Goal: Task Accomplishment & Management: Complete application form

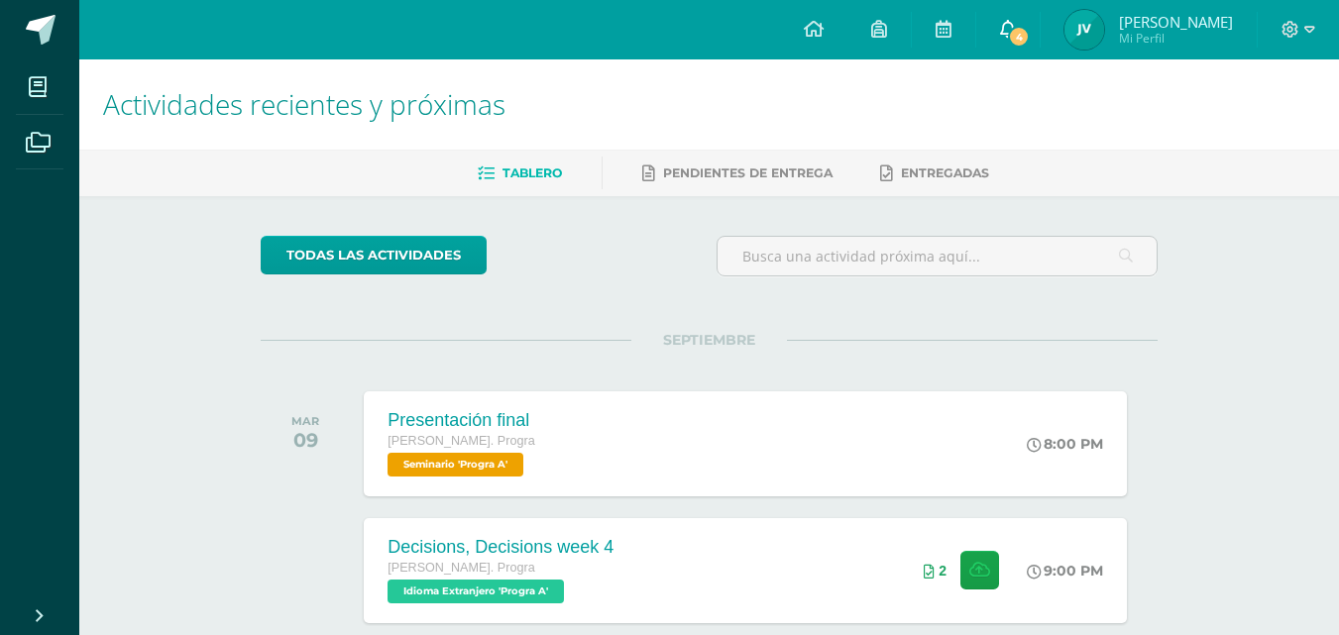
click at [1030, 31] on span "4" at bounding box center [1019, 37] width 22 height 22
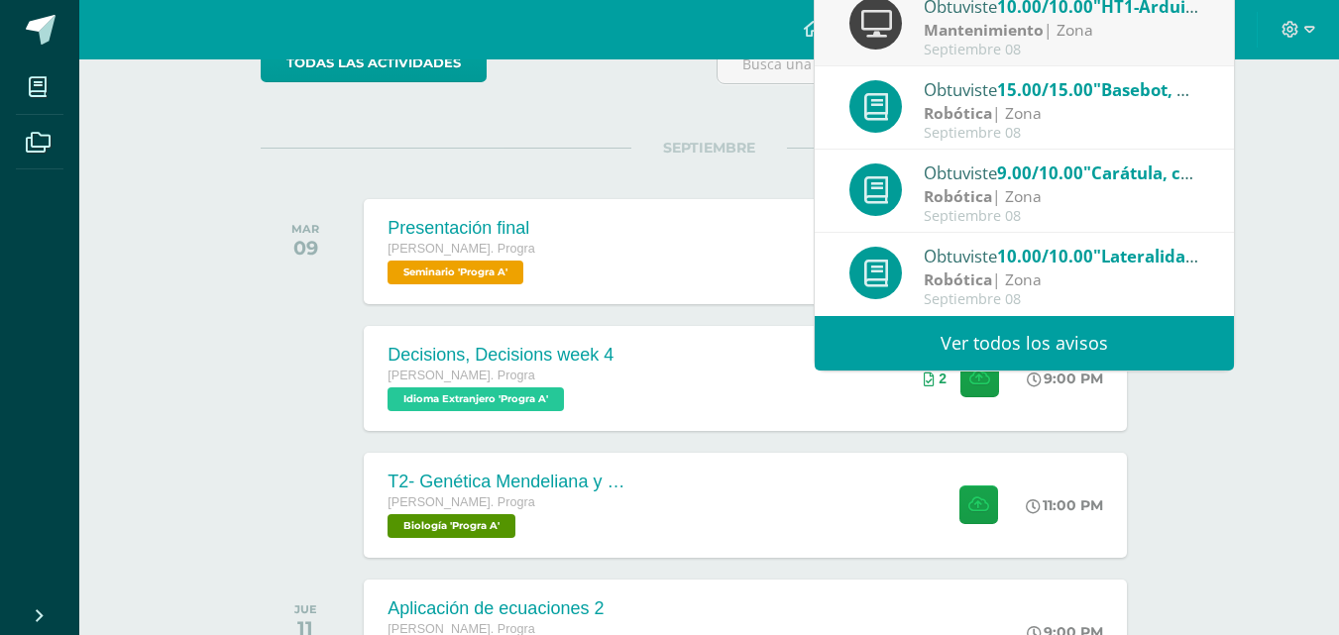
scroll to position [198, 0]
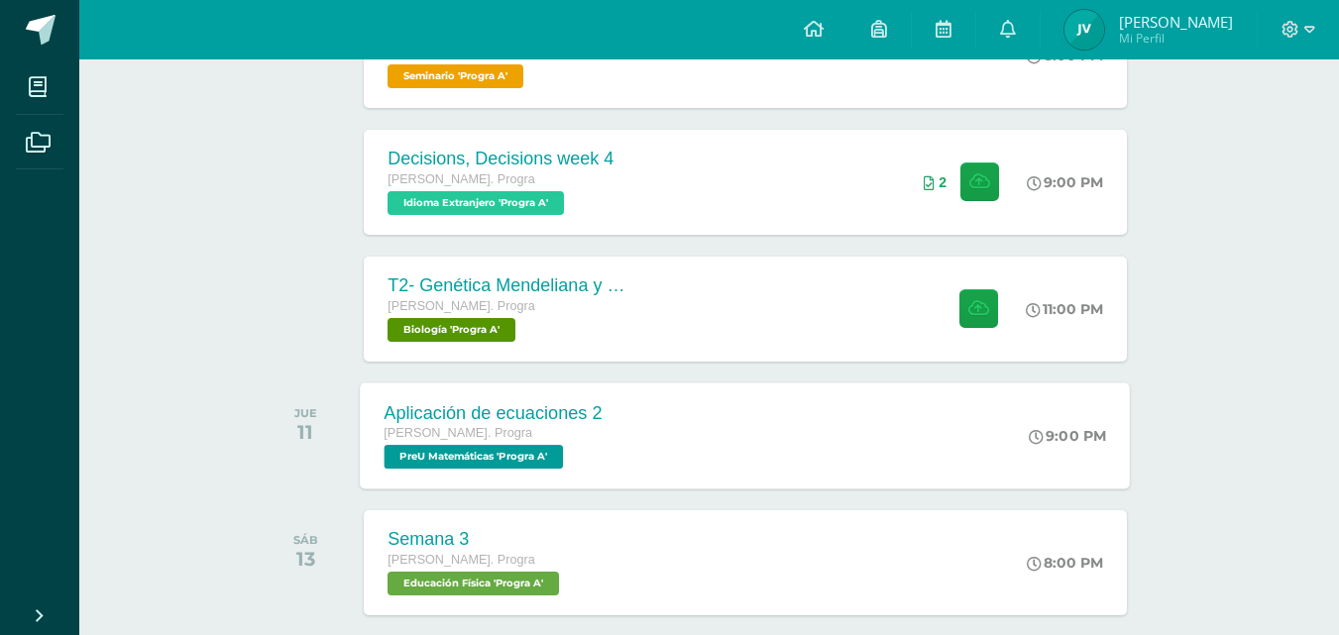
scroll to position [397, 0]
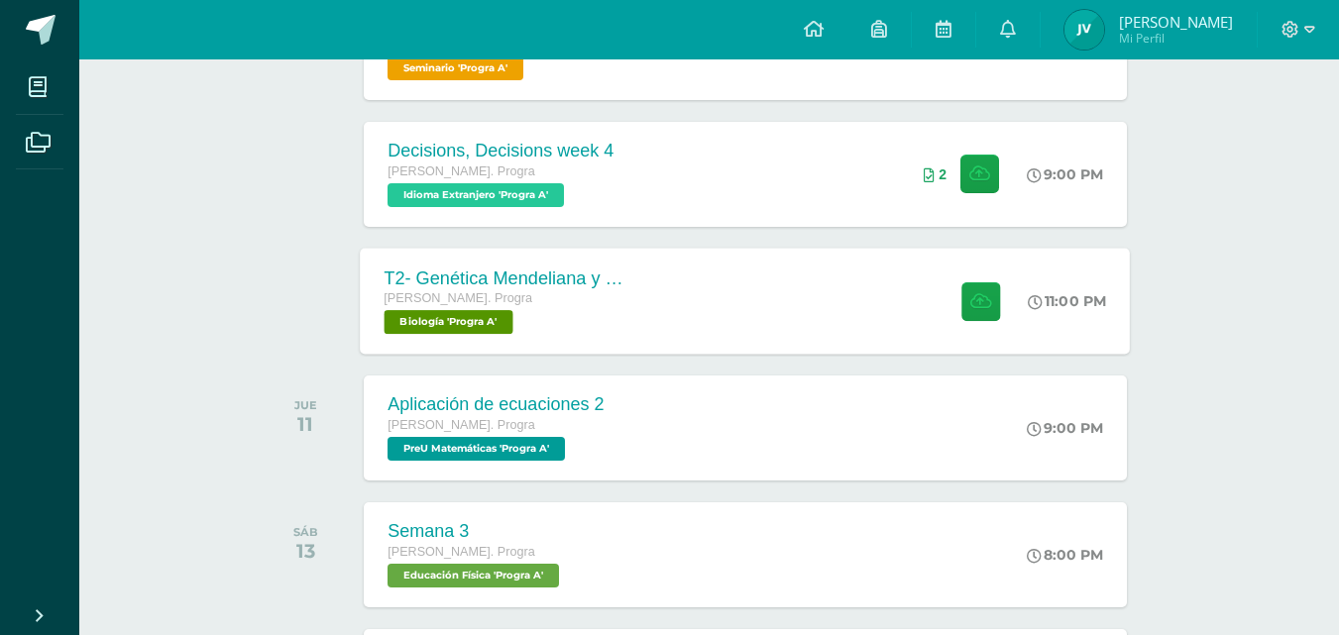
click at [722, 290] on div "T2- Genética Mendeliana y sus aplicaciones Quinto Bach. Progra Biología 'Progra…" at bounding box center [746, 301] width 770 height 106
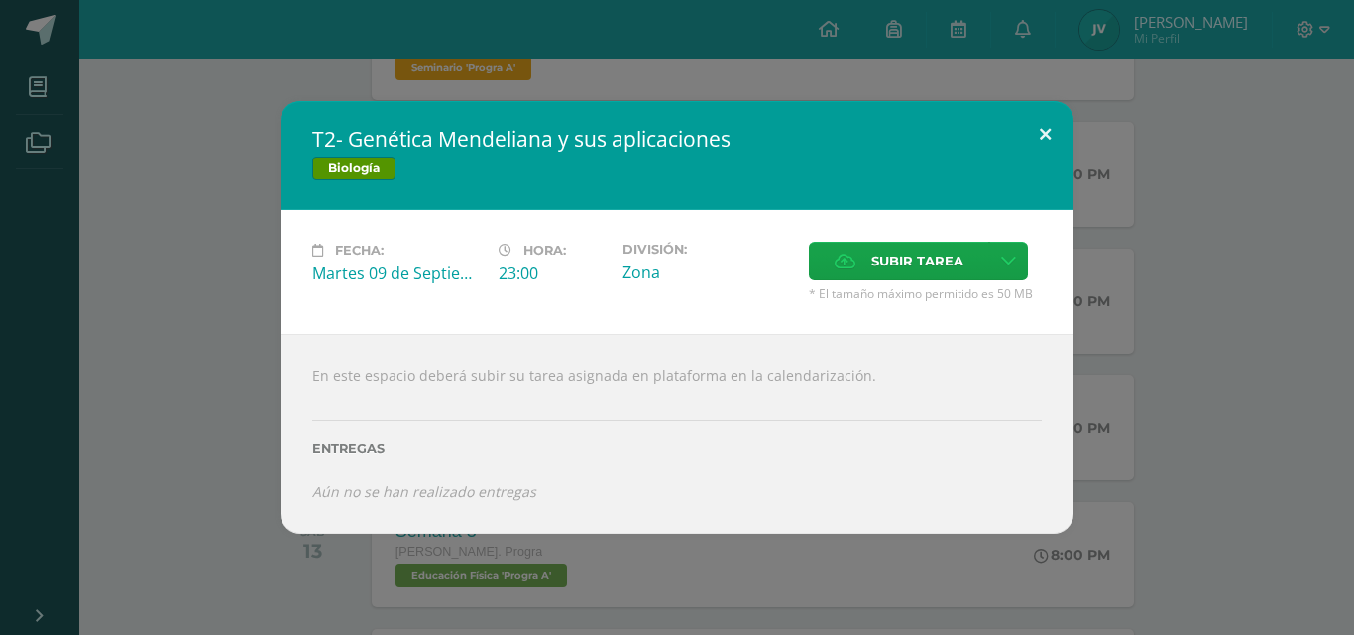
click at [1038, 149] on button at bounding box center [1045, 134] width 57 height 67
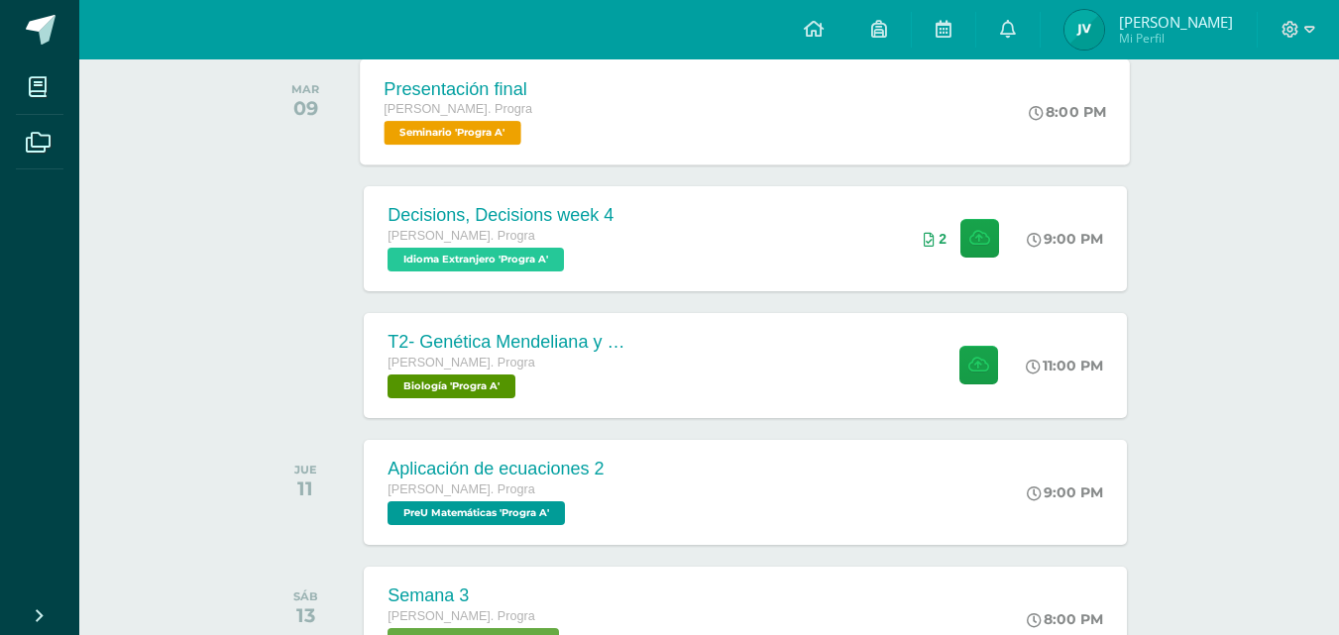
scroll to position [297, 0]
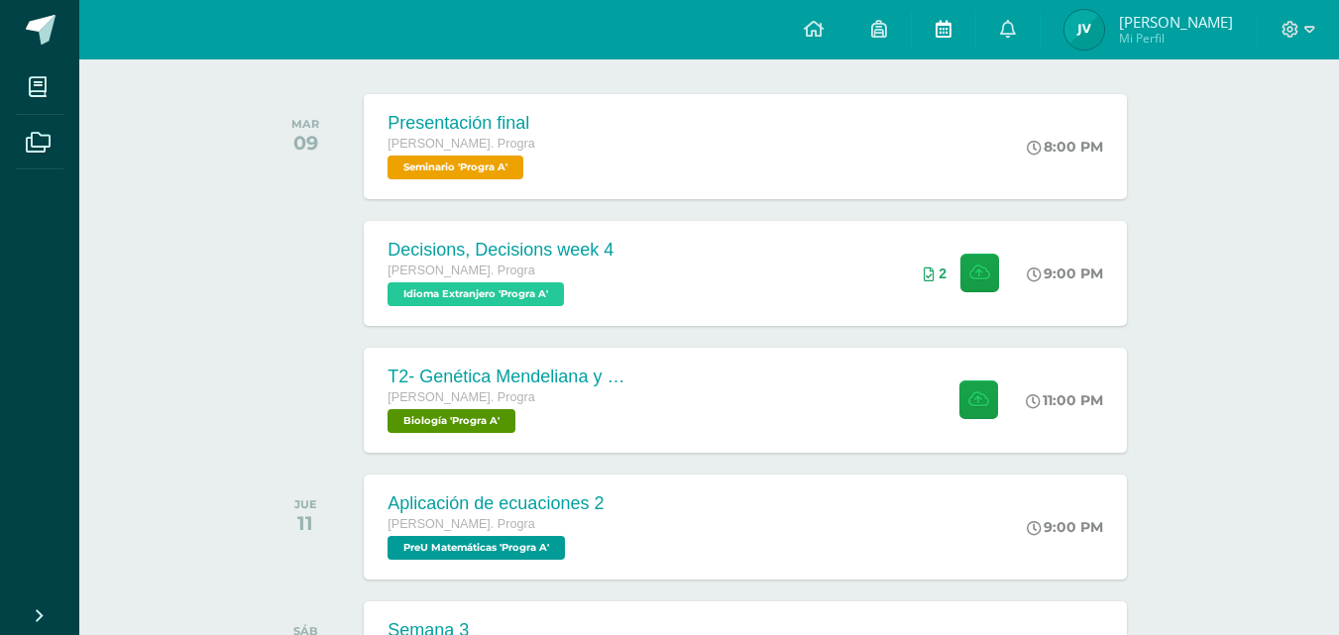
click at [952, 34] on icon at bounding box center [944, 29] width 16 height 18
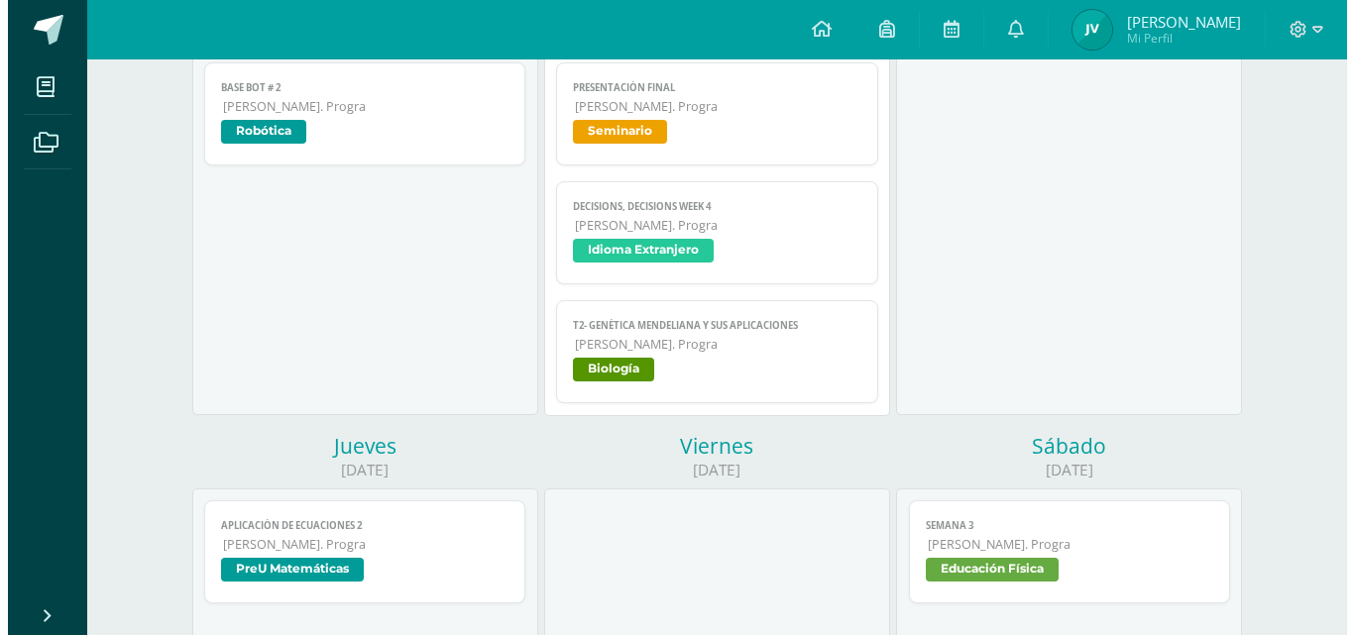
scroll to position [297, 0]
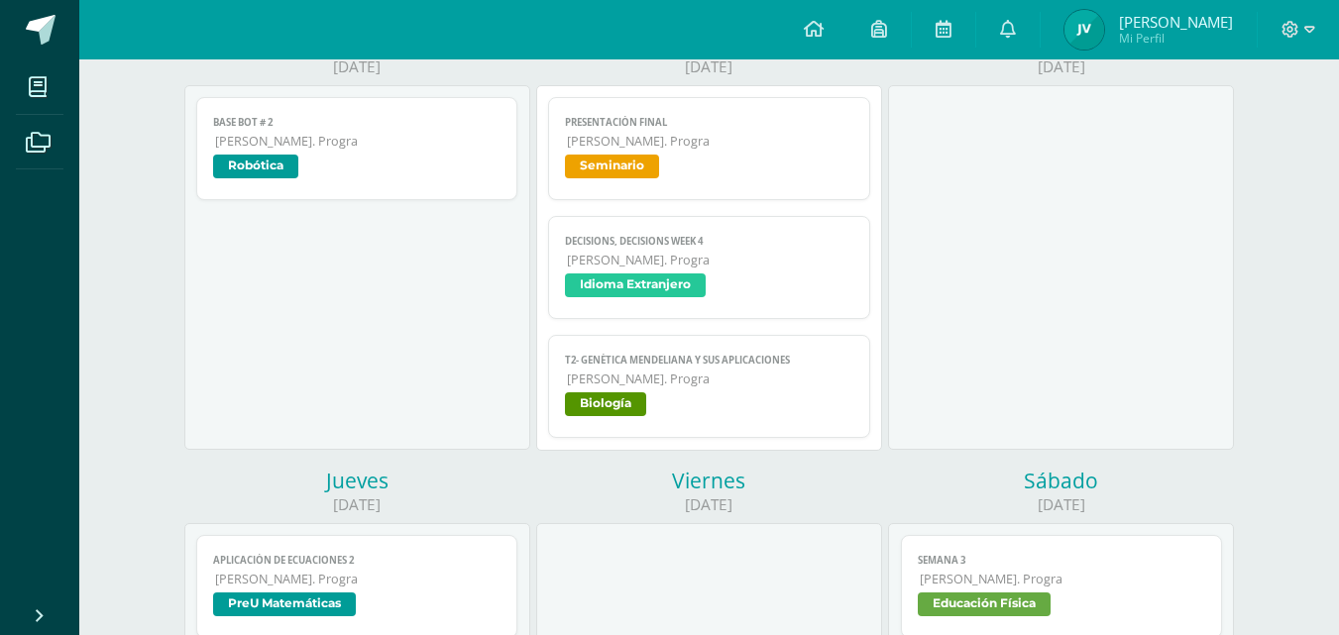
click at [623, 394] on span "Biología" at bounding box center [605, 405] width 81 height 24
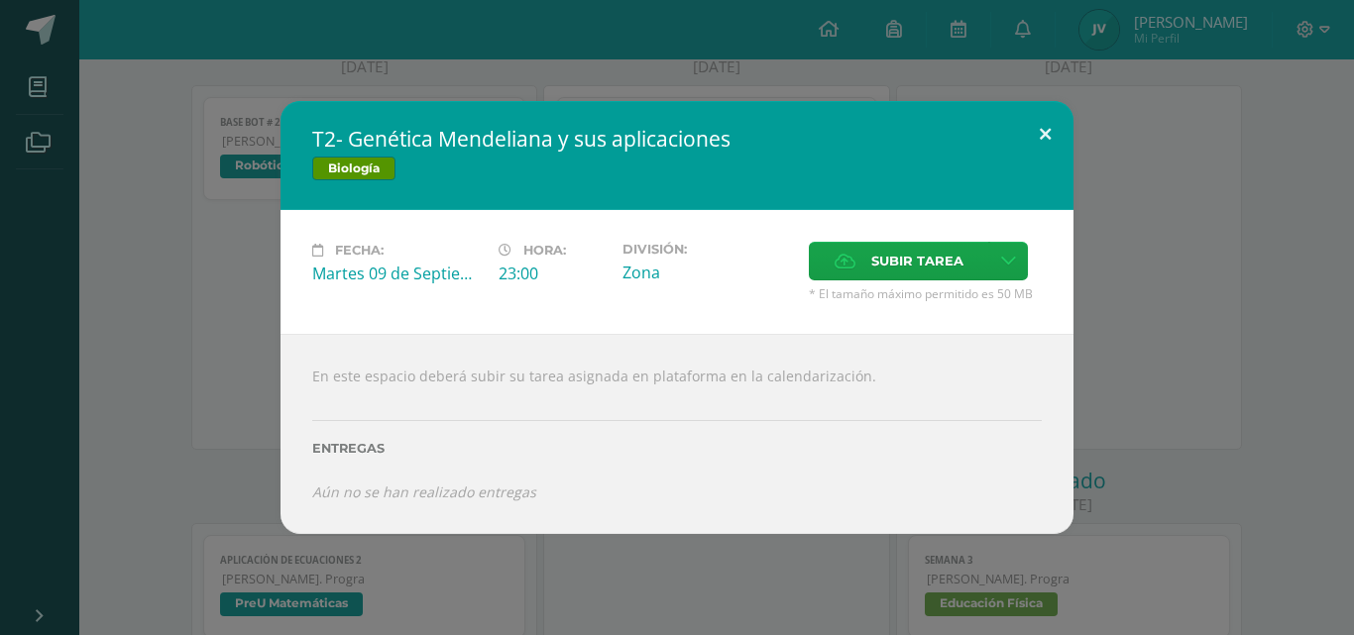
click at [1054, 136] on button at bounding box center [1045, 134] width 57 height 67
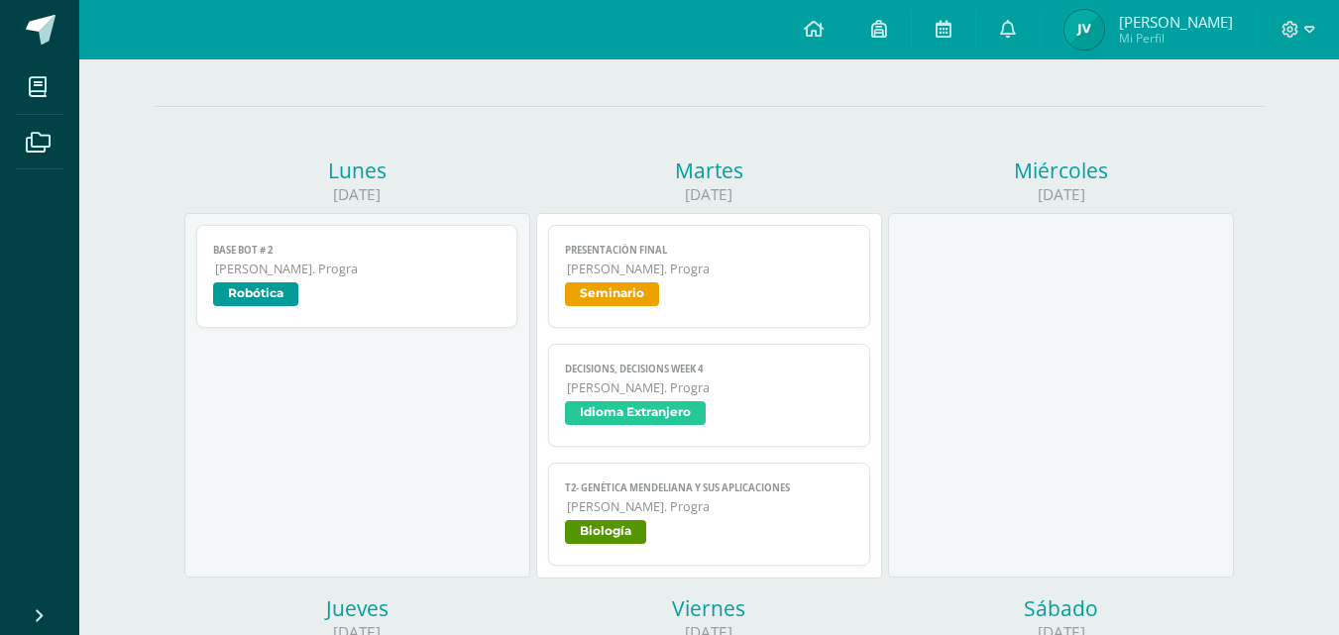
scroll to position [0, 0]
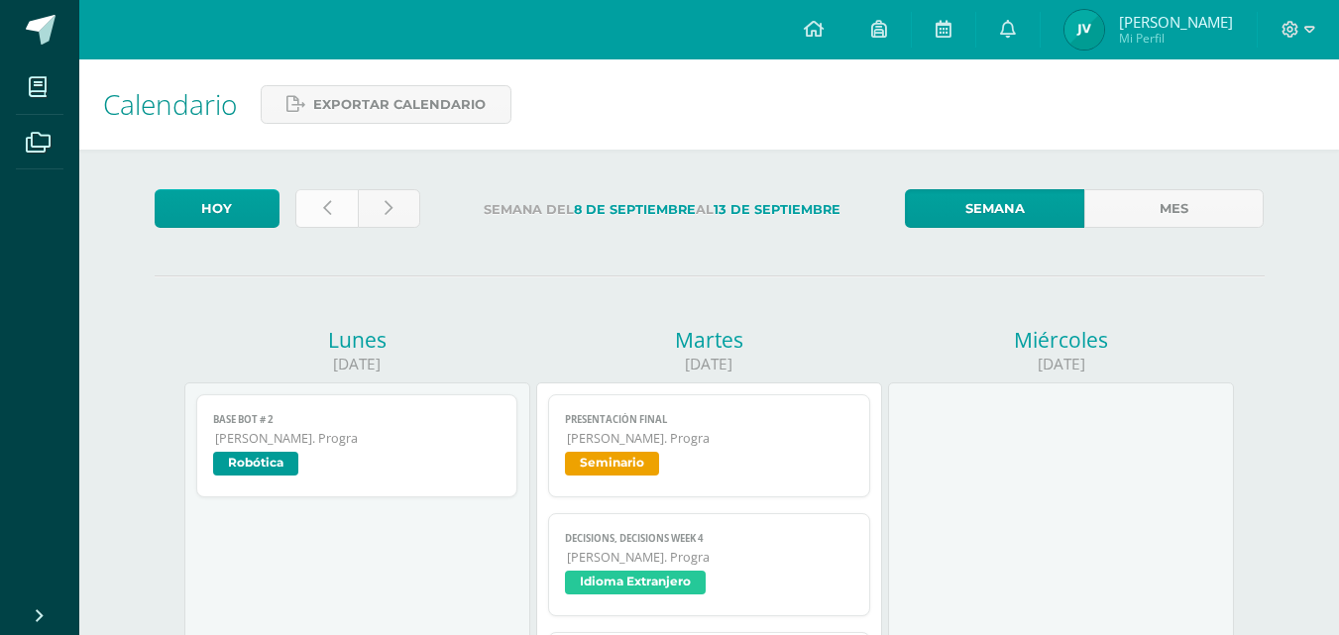
click at [344, 193] on link at bounding box center [326, 208] width 62 height 39
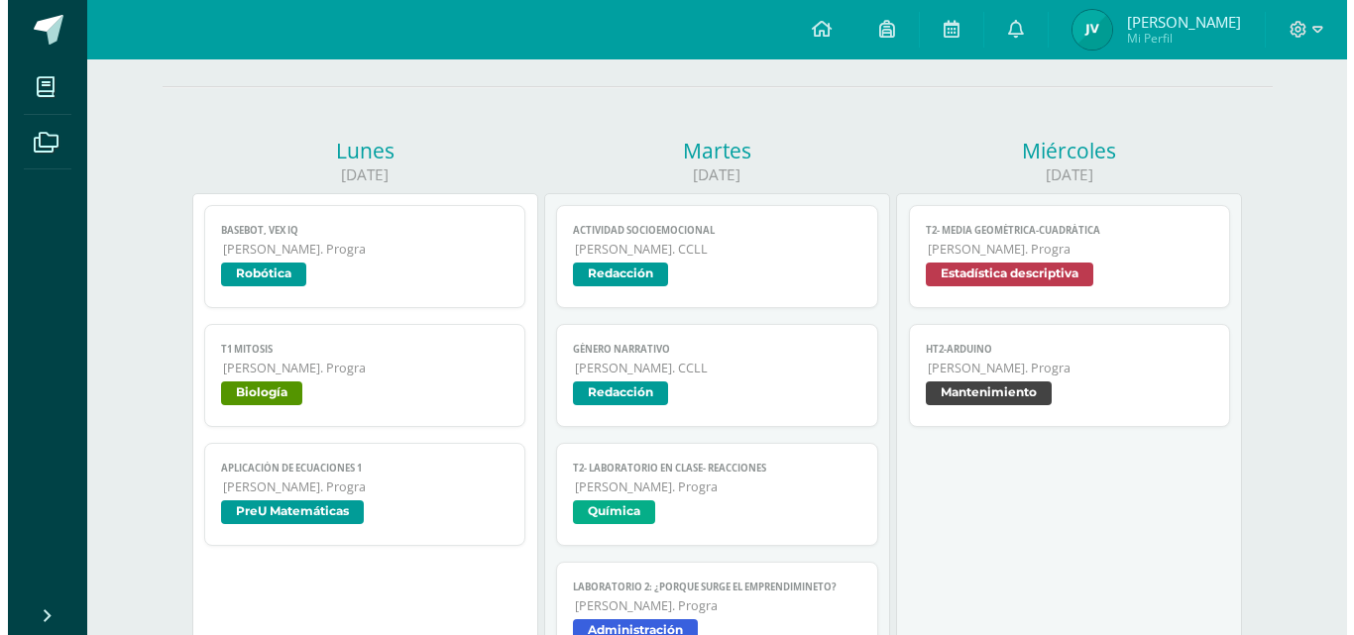
scroll to position [198, 0]
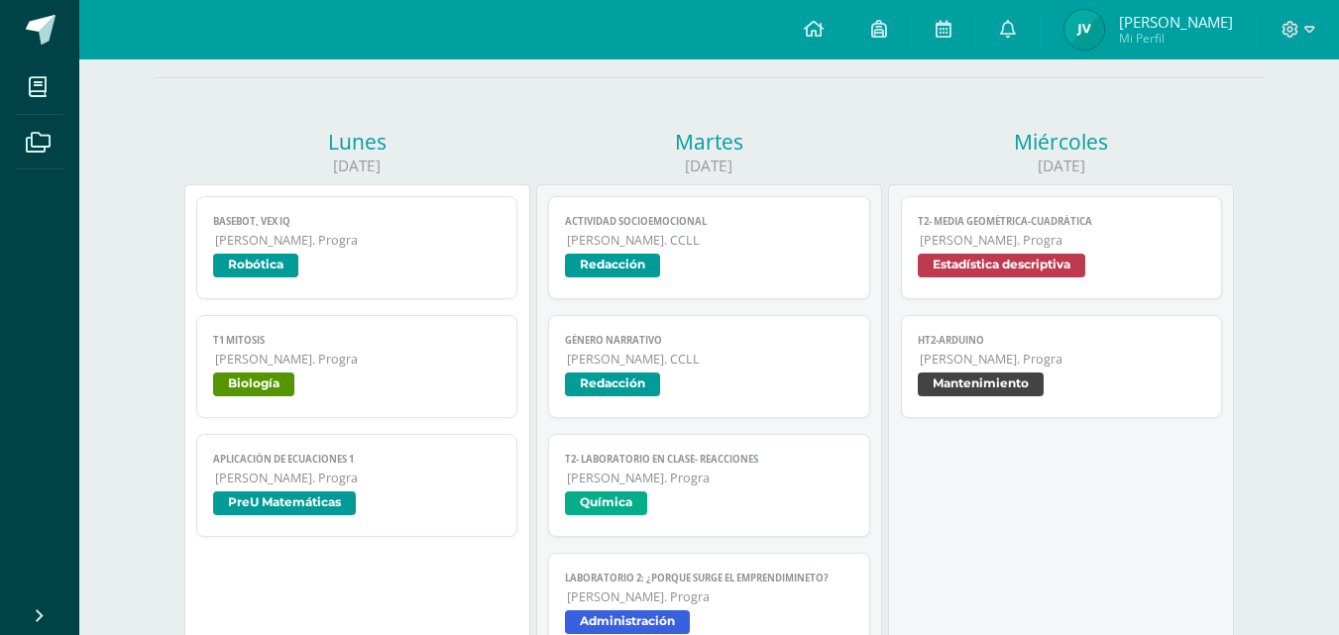
click at [322, 372] on link "T1 Mitosis [PERSON_NAME]. Progra Biología" at bounding box center [357, 366] width 322 height 103
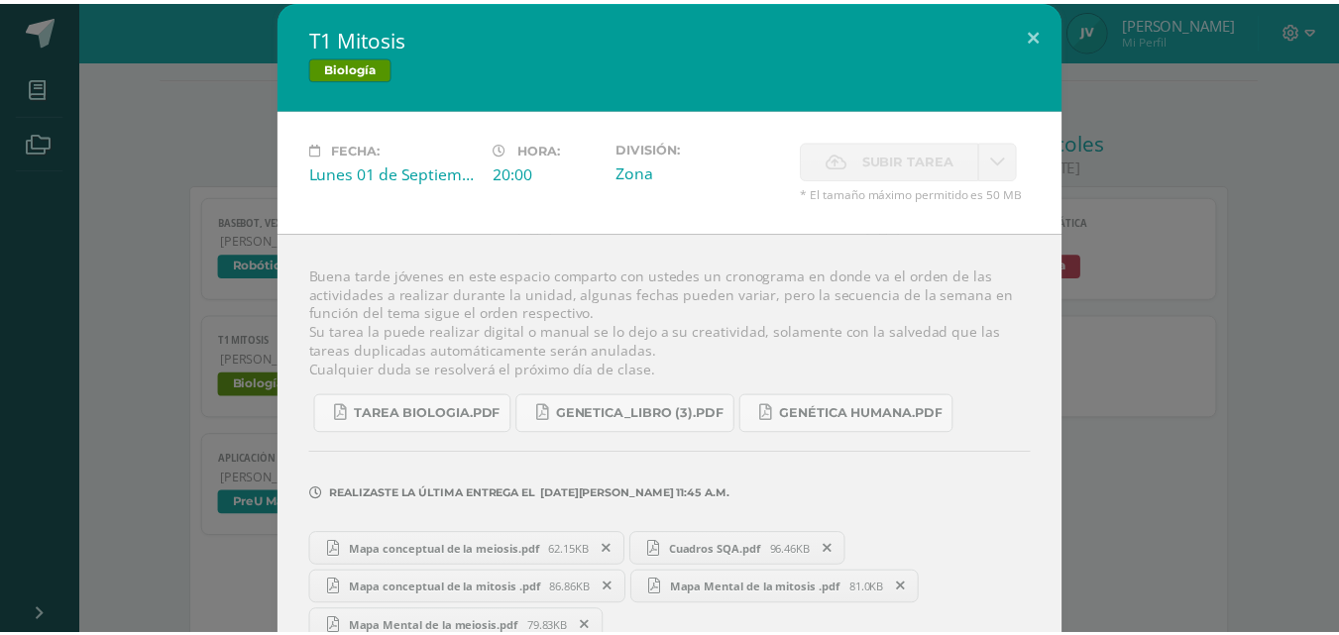
scroll to position [42, 0]
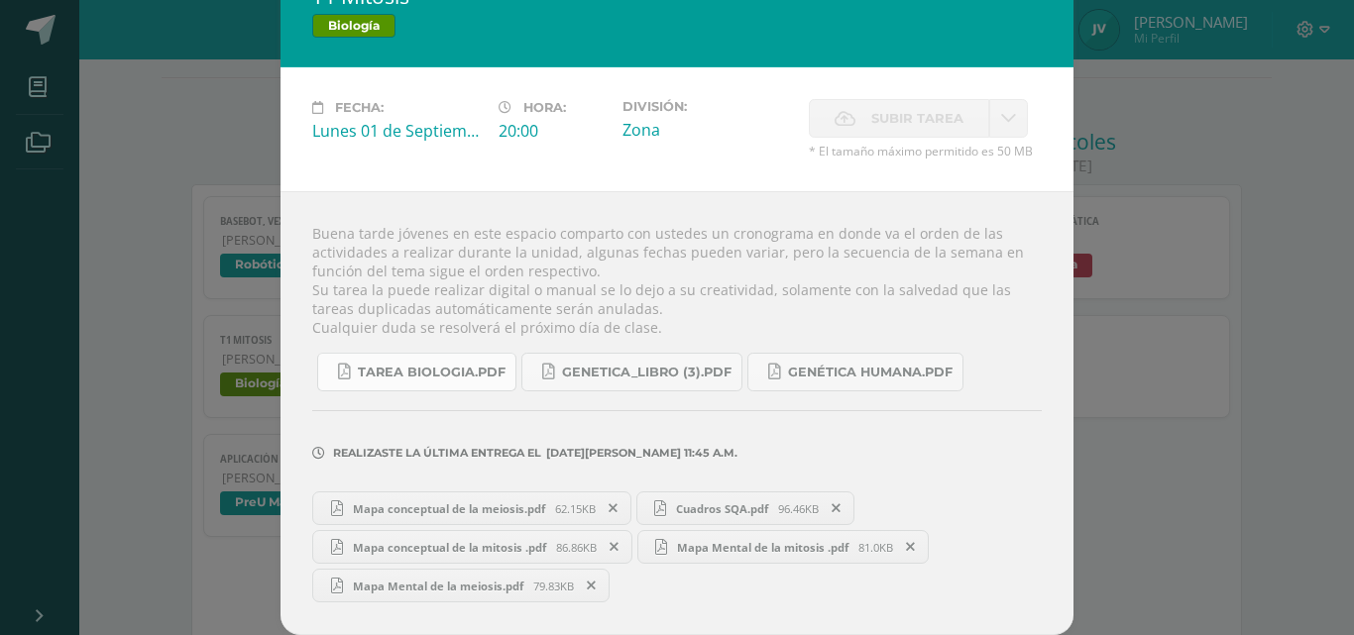
click at [434, 372] on span "Tarea biologia.pdf" at bounding box center [432, 373] width 148 height 16
click at [46, 41] on div "T1 Mitosis Biología Fecha: [DATE] Hora: 20:00 División: Zona Subir tarea Subir …" at bounding box center [677, 296] width 1338 height 677
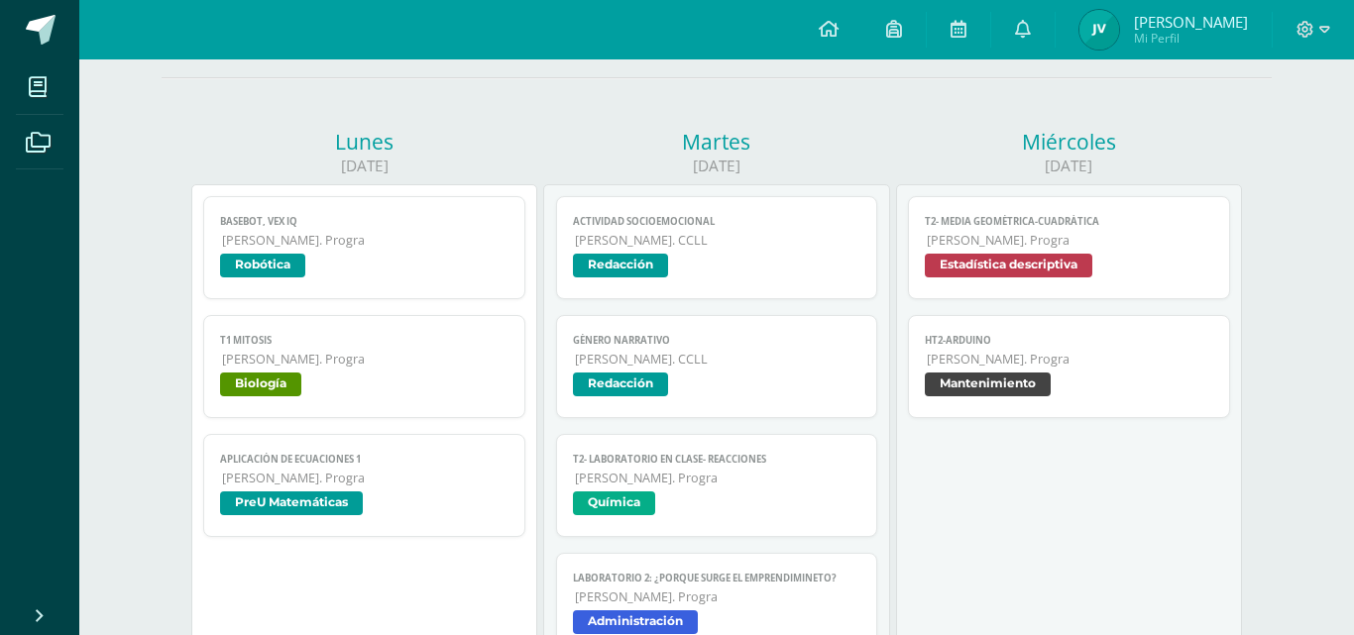
click at [46, 41] on div "T1 Mitosis Biología Fecha: [DATE] Hora: 20:00 División: Zona Subir tarea Subir …" at bounding box center [677, 296] width 1338 height 677
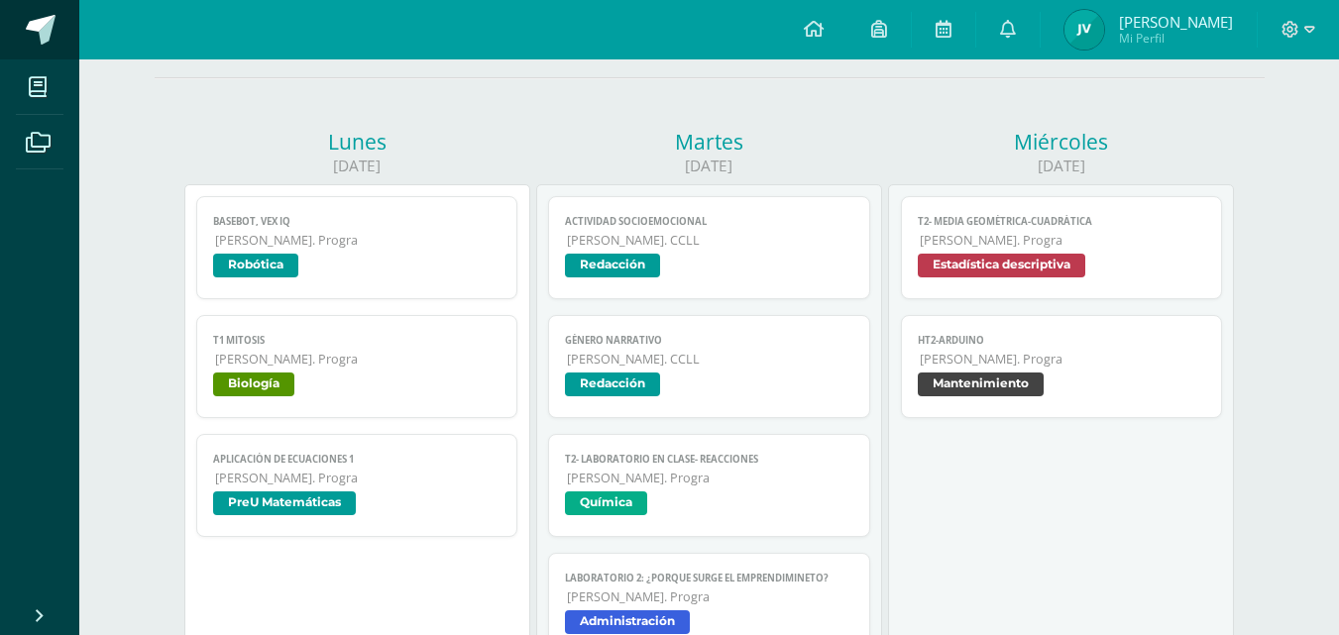
click at [46, 41] on span at bounding box center [41, 30] width 30 height 30
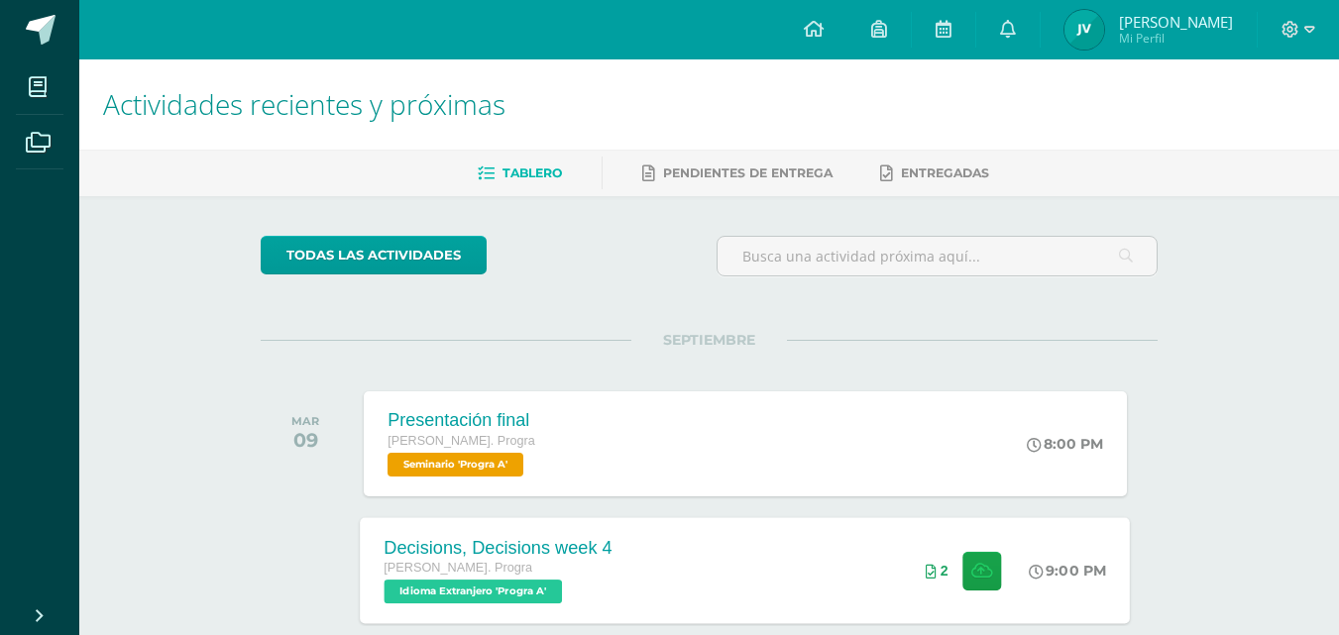
click at [941, 577] on span "2" at bounding box center [945, 571] width 8 height 16
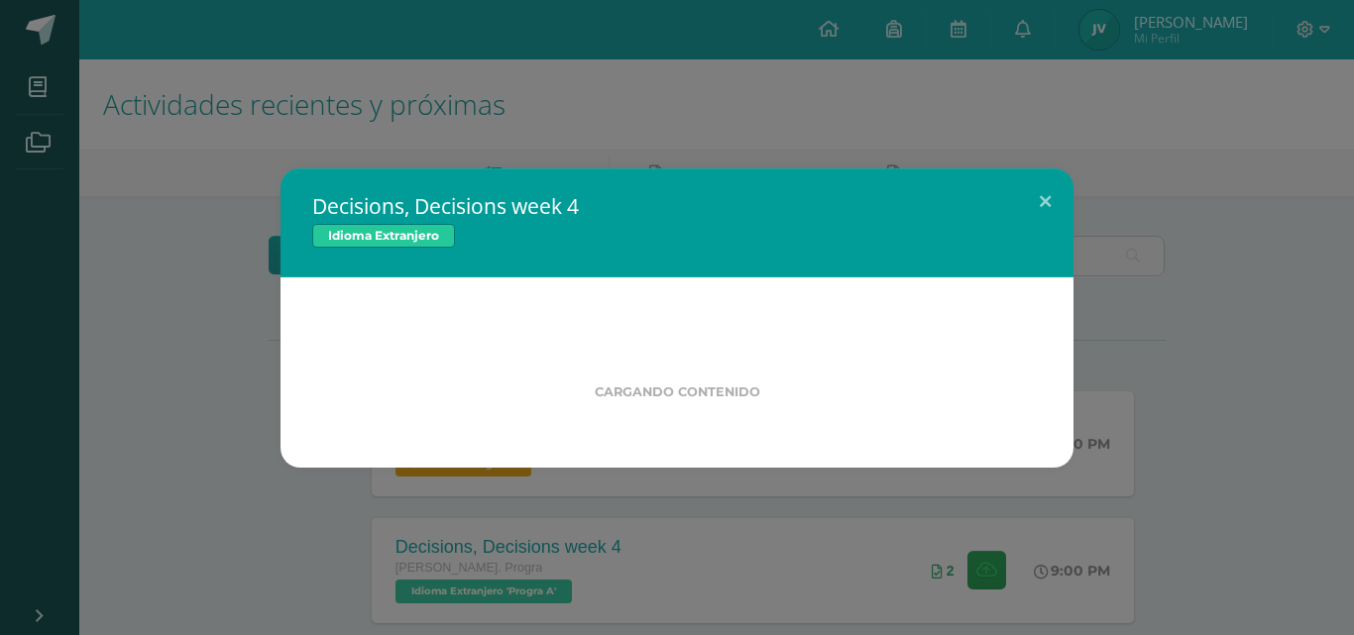
click at [752, 237] on div "Idioma Extranjero" at bounding box center [677, 238] width 730 height 29
click at [743, 245] on div "Idioma Extranjero" at bounding box center [677, 238] width 730 height 29
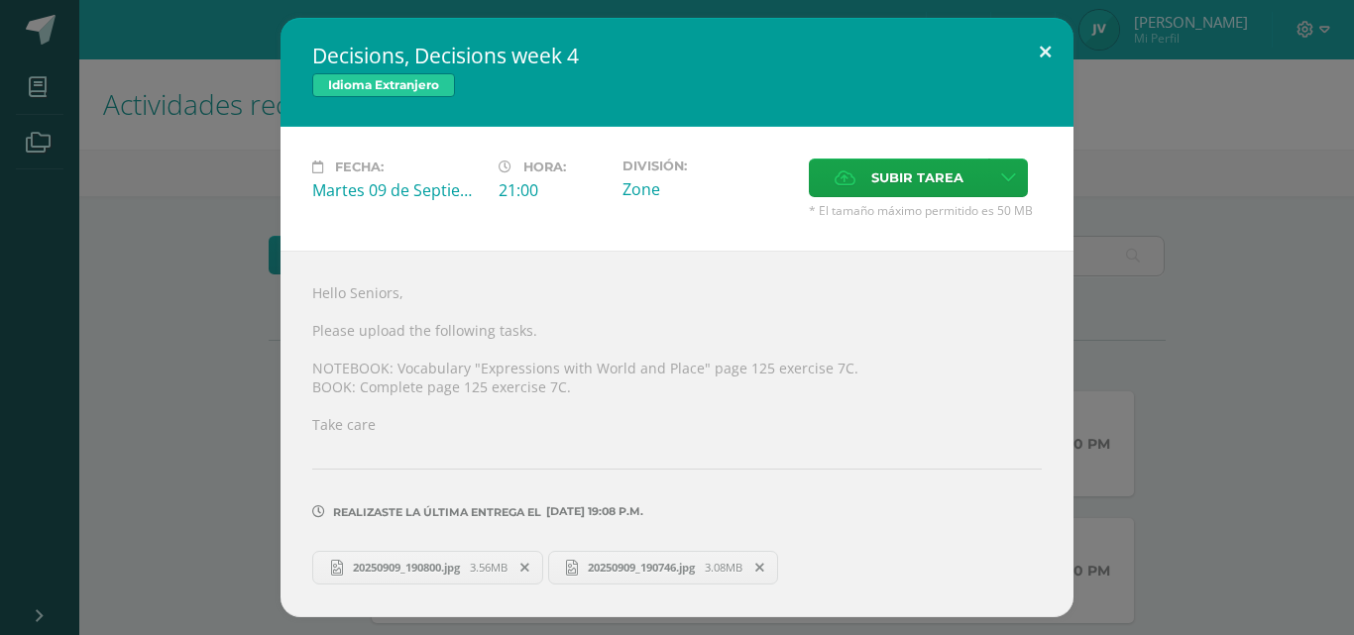
click at [1062, 58] on button at bounding box center [1045, 51] width 57 height 67
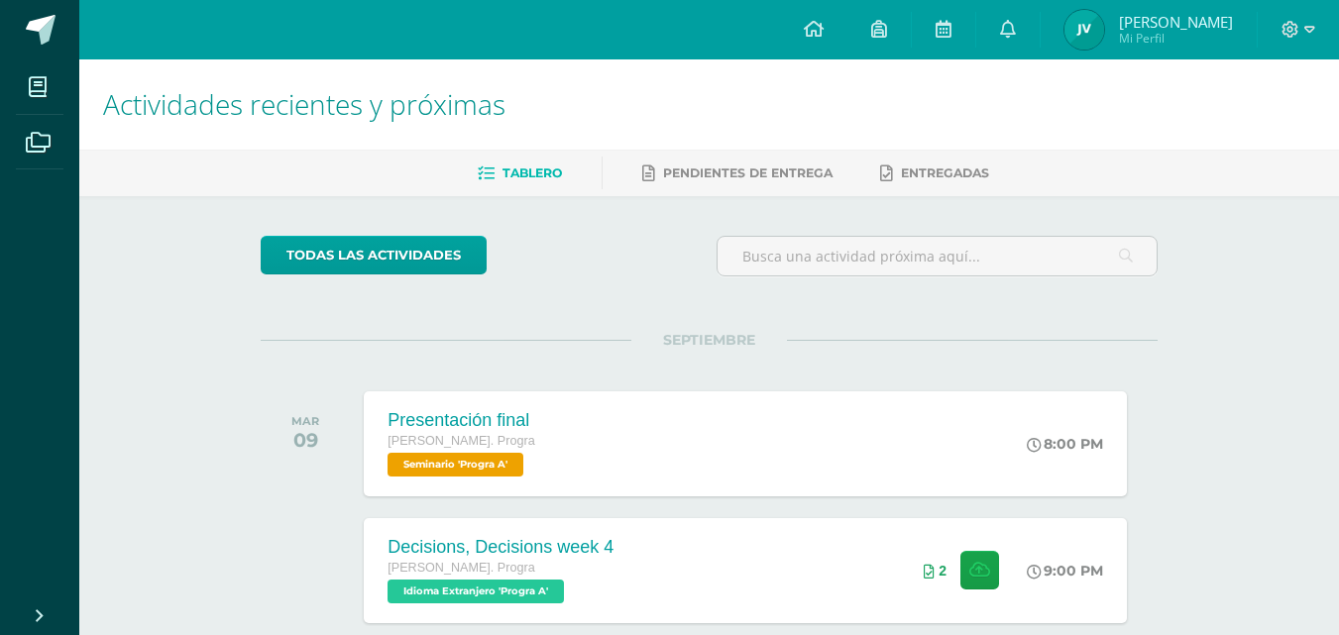
scroll to position [397, 0]
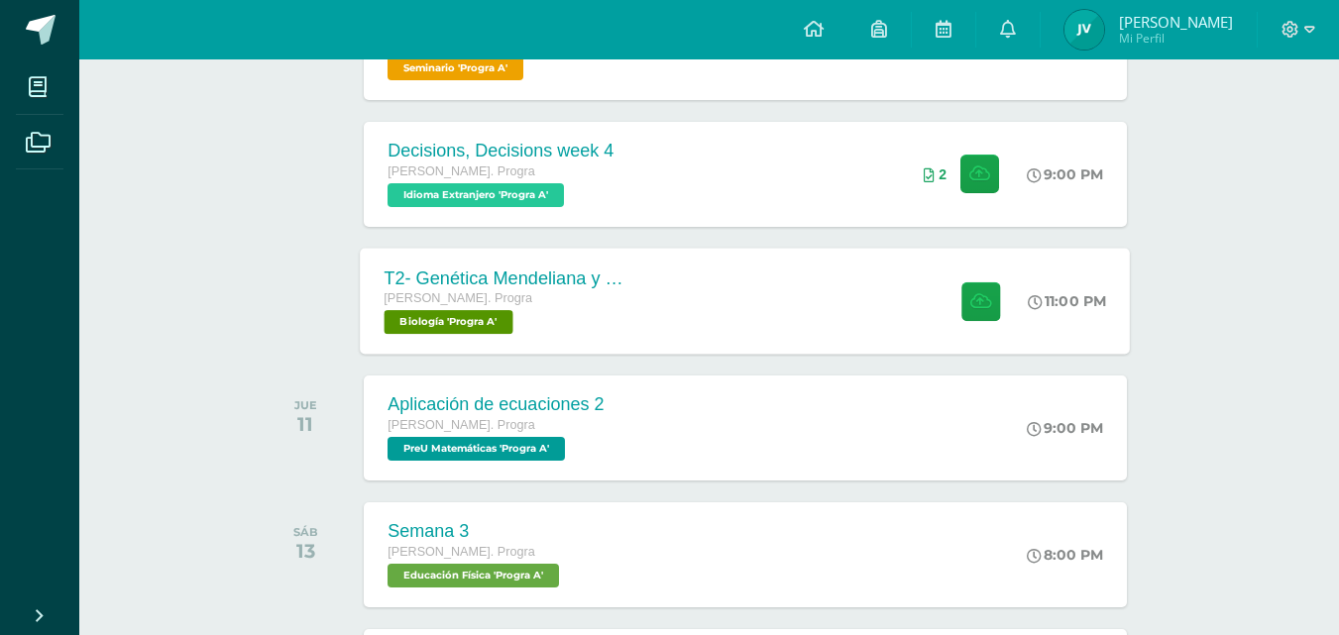
click at [572, 292] on div "[PERSON_NAME]. Progra" at bounding box center [505, 300] width 240 height 22
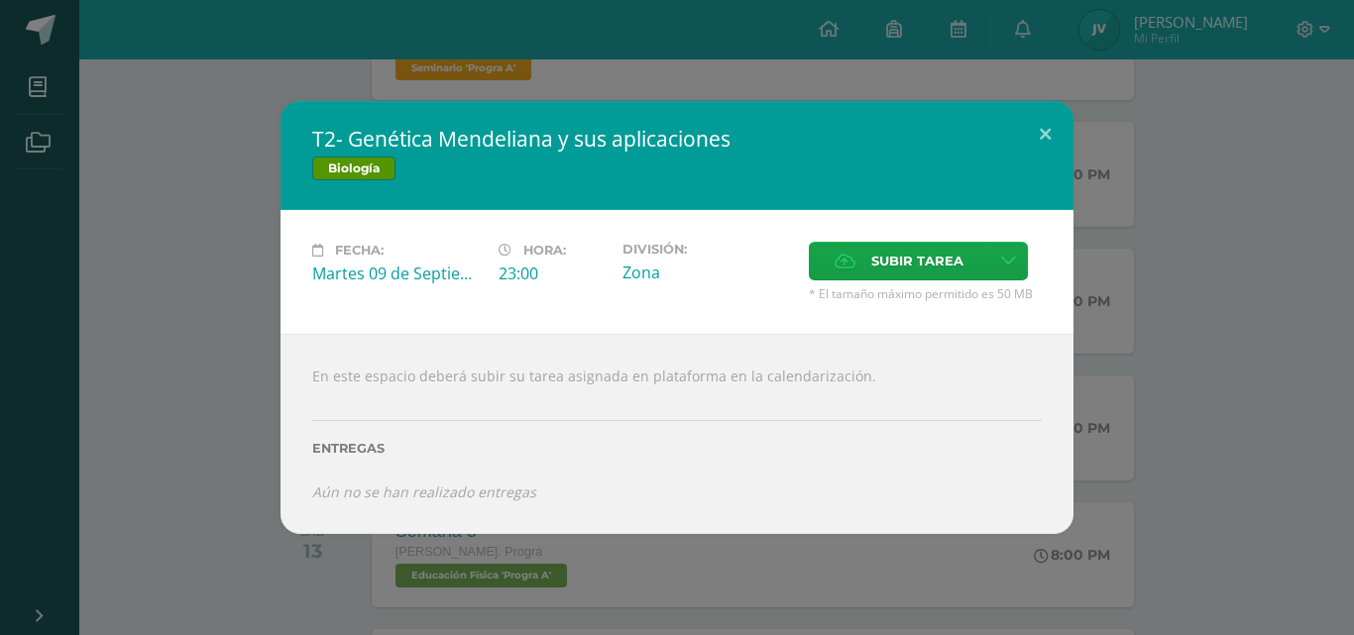
drag, startPoint x: 350, startPoint y: 140, endPoint x: 604, endPoint y: 149, distance: 254.0
click at [604, 149] on h2 "T2- Genética Mendeliana y sus aplicaciones" at bounding box center [677, 139] width 730 height 28
click at [604, 147] on h2 "T2- Genética Mendeliana y sus aplicaciones" at bounding box center [677, 139] width 730 height 28
click at [604, 146] on h2 "T2- Genética Mendeliana y sus aplicaciones" at bounding box center [677, 139] width 730 height 28
drag, startPoint x: 367, startPoint y: 134, endPoint x: 411, endPoint y: 139, distance: 44.9
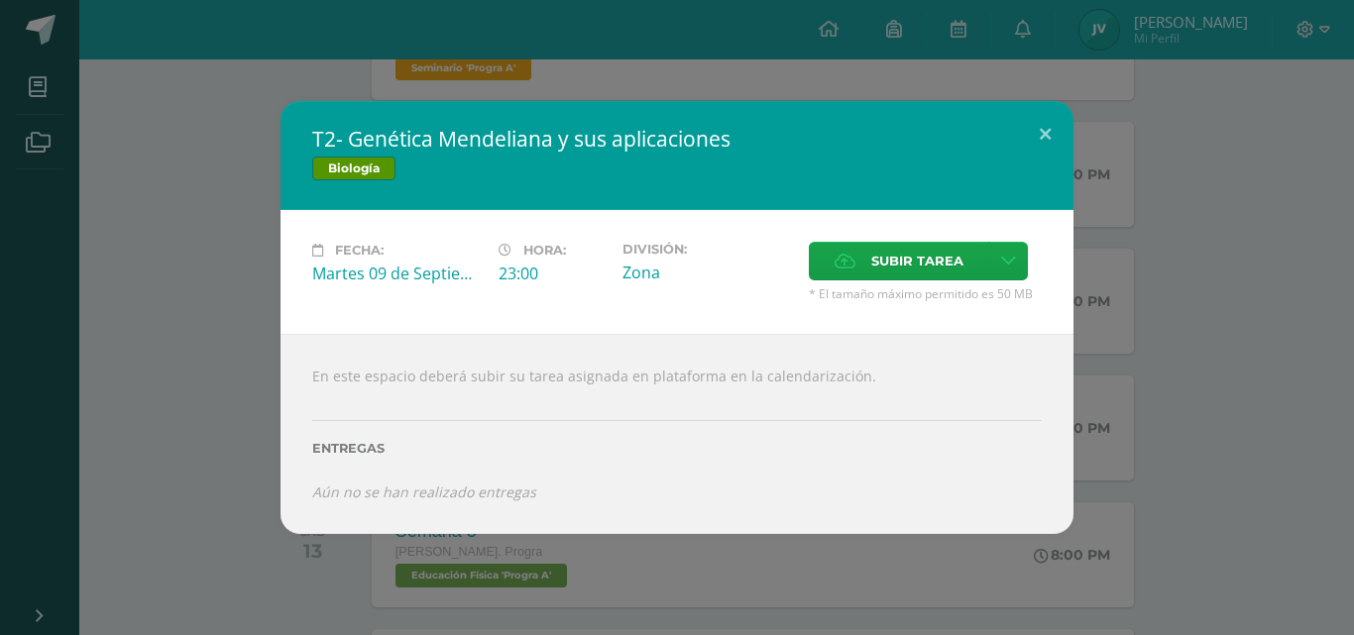
click at [407, 135] on h2 "T2- Genética Mendeliana y sus aplicaciones" at bounding box center [677, 139] width 730 height 28
click at [419, 139] on h2 "T2- Genética Mendeliana y sus aplicaciones" at bounding box center [677, 139] width 730 height 28
drag, startPoint x: 357, startPoint y: 142, endPoint x: 544, endPoint y: 148, distance: 187.5
click at [518, 144] on h2 "T2- Genética Mendeliana y sus aplicaciones" at bounding box center [677, 139] width 730 height 28
click at [950, 239] on div "Fecha: Martes 09 de Septiembre Hora: 23:00 División: Zona Subir tarea Cancelar" at bounding box center [677, 272] width 793 height 124
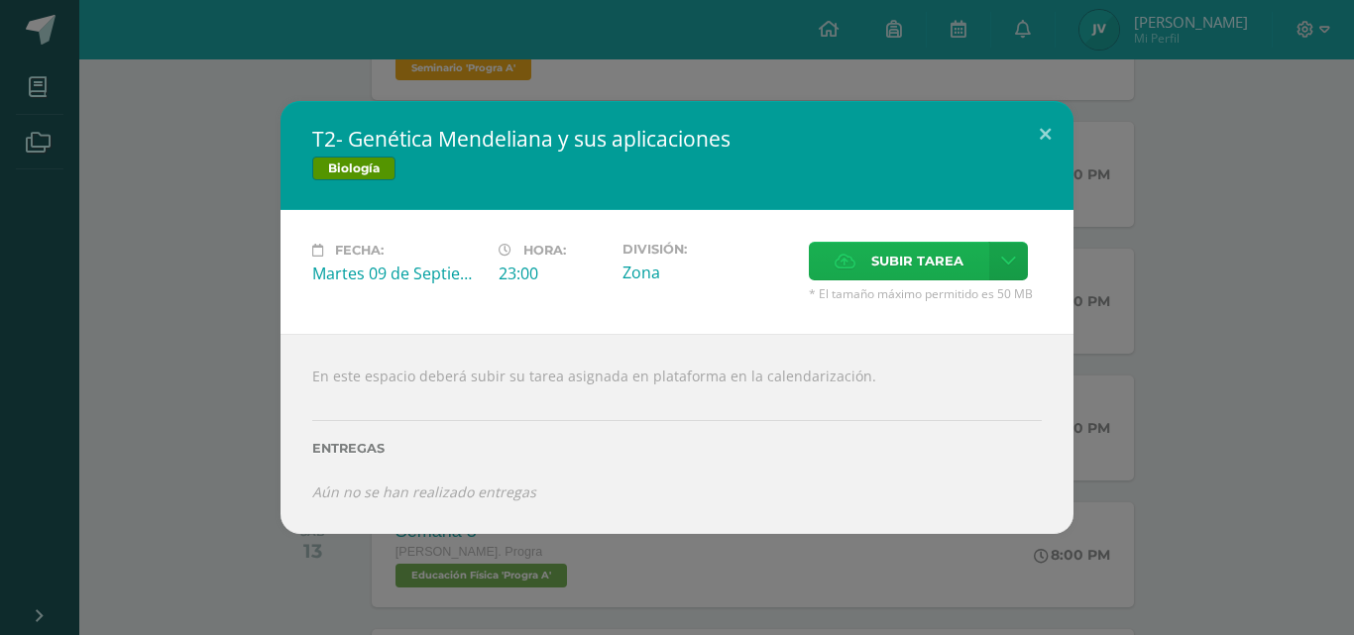
click at [950, 258] on span "Subir tarea" at bounding box center [917, 261] width 92 height 37
click at [0, 0] on input "Subir tarea" at bounding box center [0, 0] width 0 height 0
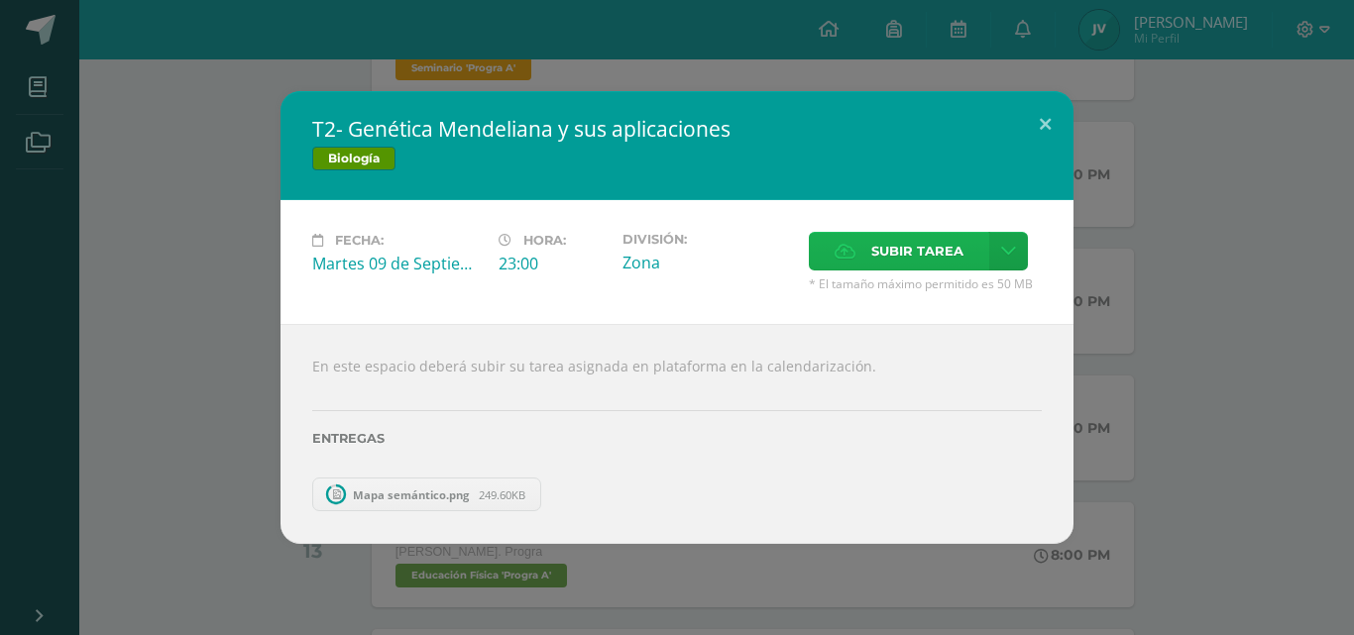
click at [869, 257] on label "Subir tarea" at bounding box center [899, 251] width 180 height 39
click at [0, 0] on input "Subir tarea" at bounding box center [0, 0] width 0 height 0
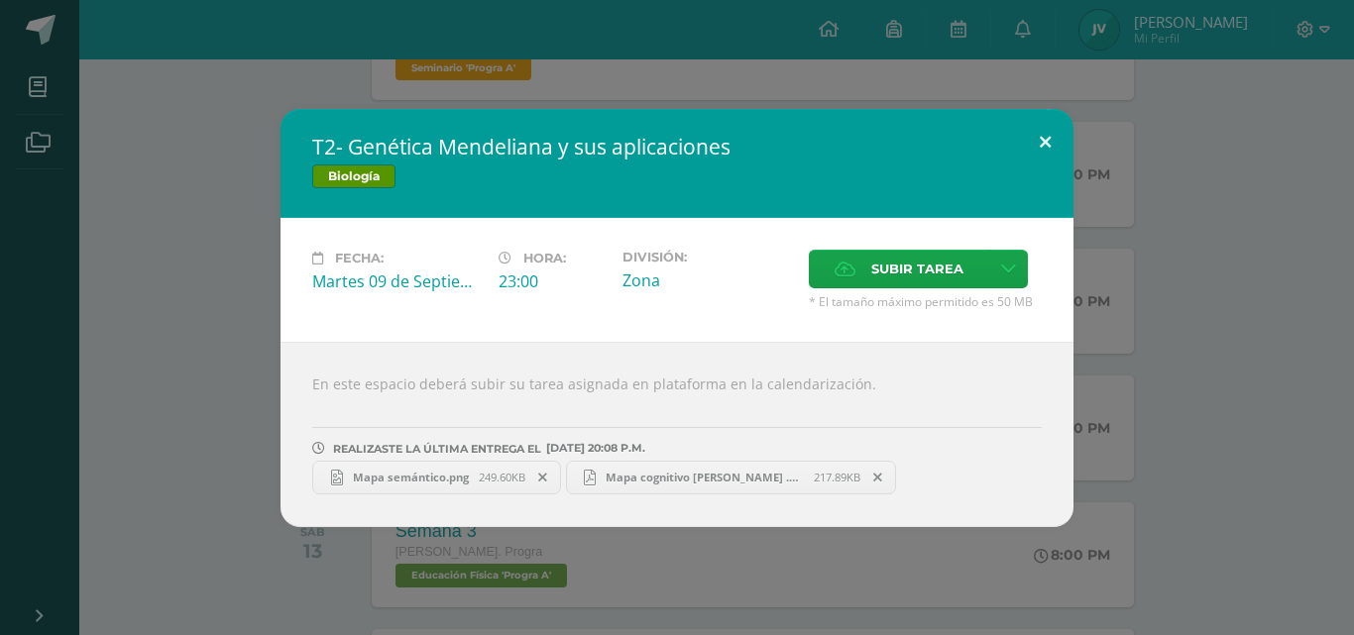
click at [1027, 140] on button at bounding box center [1045, 142] width 57 height 67
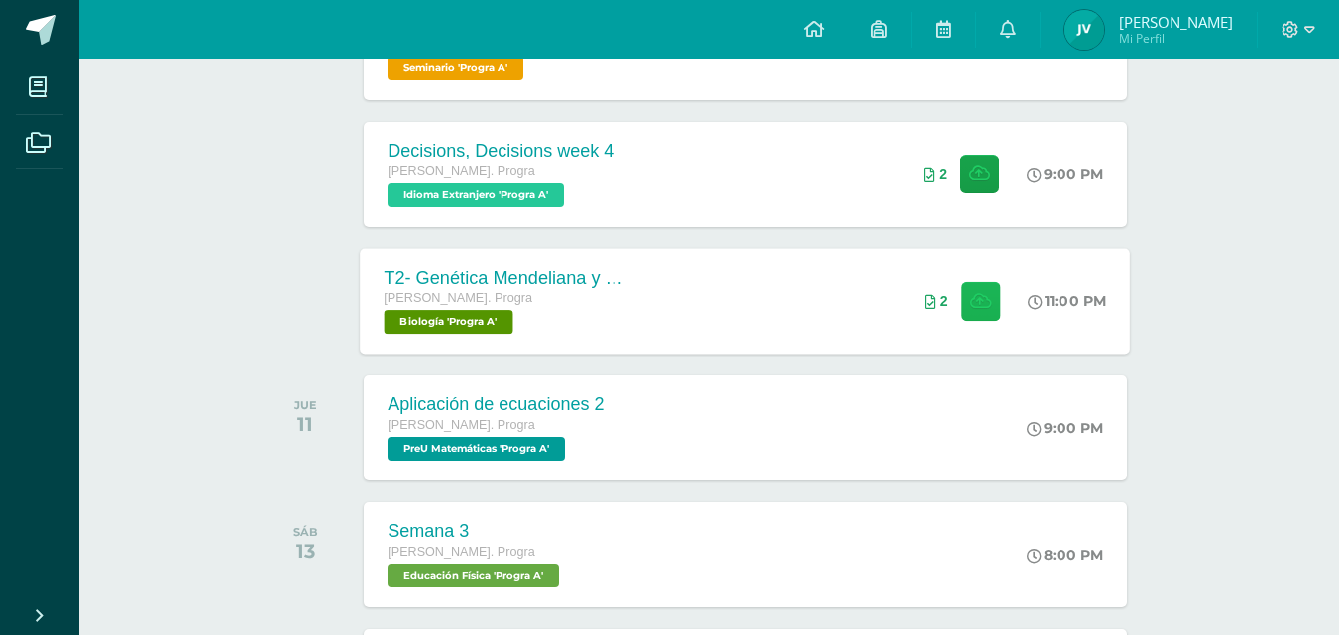
click at [980, 297] on icon at bounding box center [981, 300] width 21 height 17
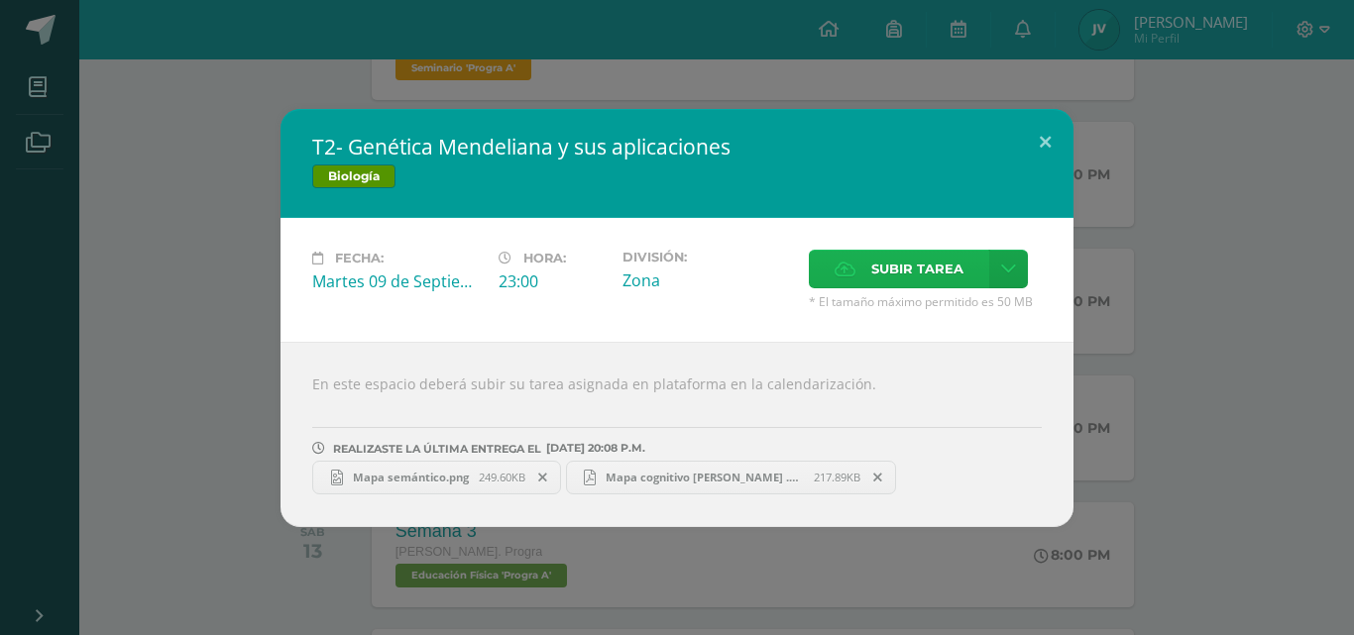
click at [893, 274] on span "Subir tarea" at bounding box center [917, 269] width 92 height 37
click at [0, 0] on input "Subir tarea" at bounding box center [0, 0] width 0 height 0
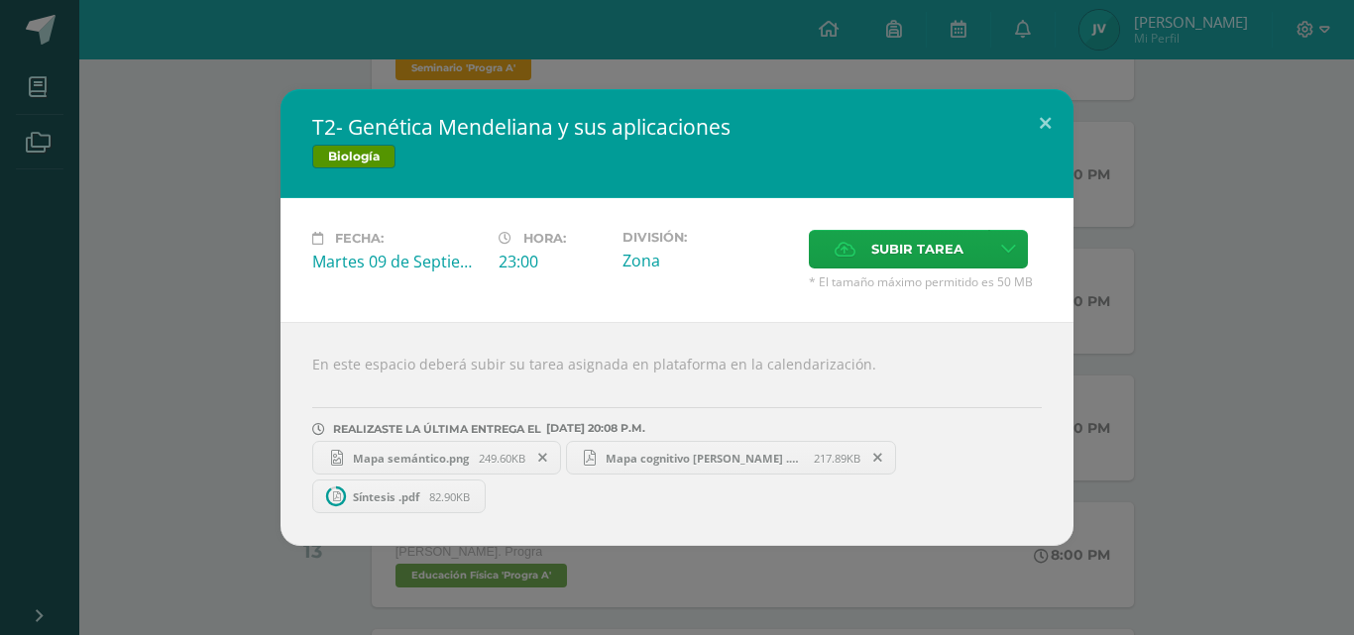
click at [442, 465] on link "Mapa semántico.png 249.60KB" at bounding box center [436, 458] width 249 height 34
click at [643, 463] on span "Mapa cognitivo de cajas .pdf" at bounding box center [705, 458] width 218 height 15
click at [399, 503] on span "Síntesis .pdf" at bounding box center [386, 497] width 86 height 15
click at [1036, 130] on button at bounding box center [1045, 122] width 57 height 67
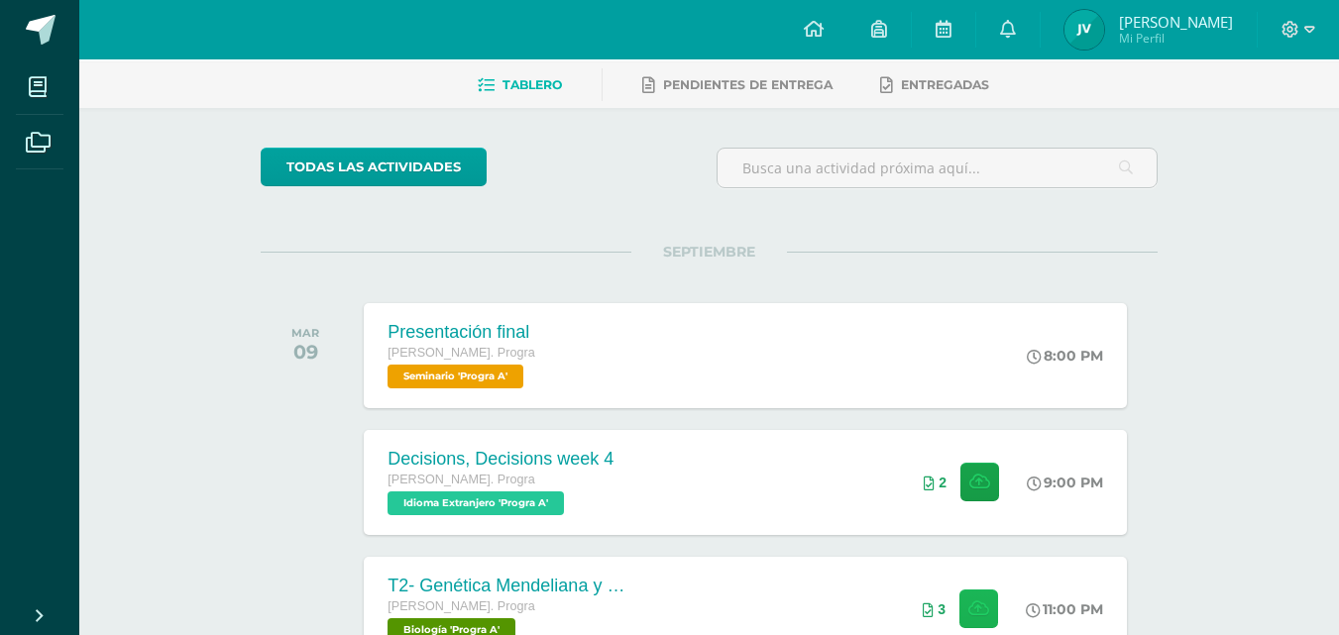
scroll to position [0, 0]
